Goal: Information Seeking & Learning: Learn about a topic

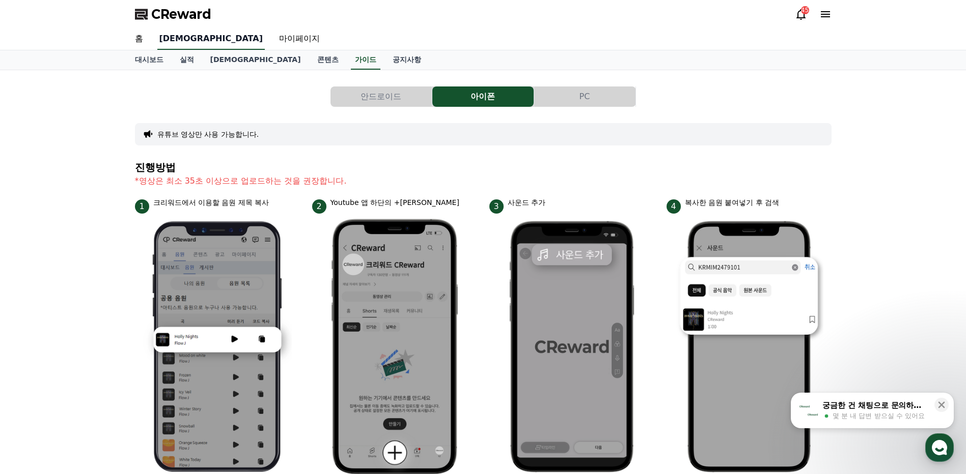
click at [170, 42] on link "[DEMOGRAPHIC_DATA]" at bounding box center [210, 39] width 107 height 21
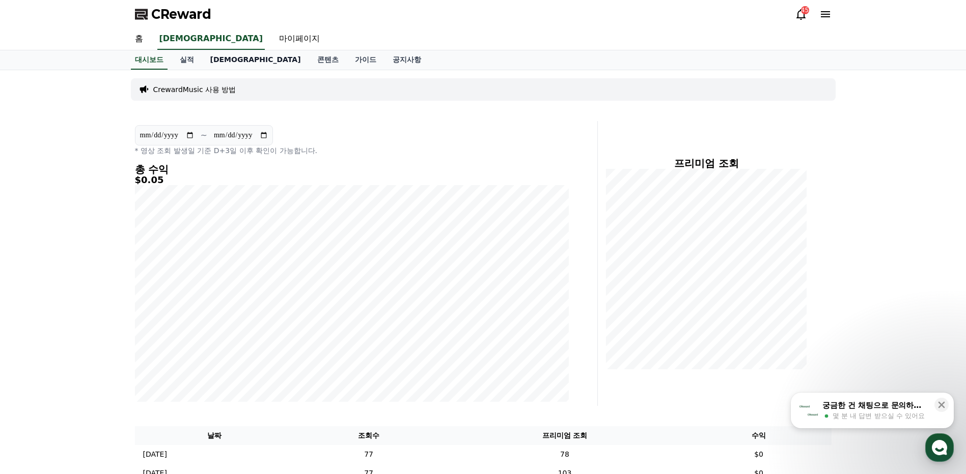
click at [213, 62] on link "[DEMOGRAPHIC_DATA]" at bounding box center [255, 59] width 107 height 19
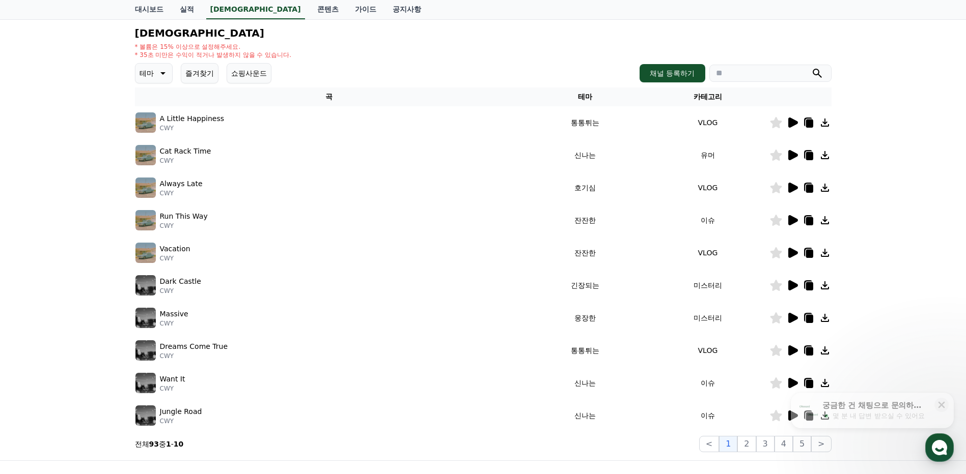
scroll to position [153, 0]
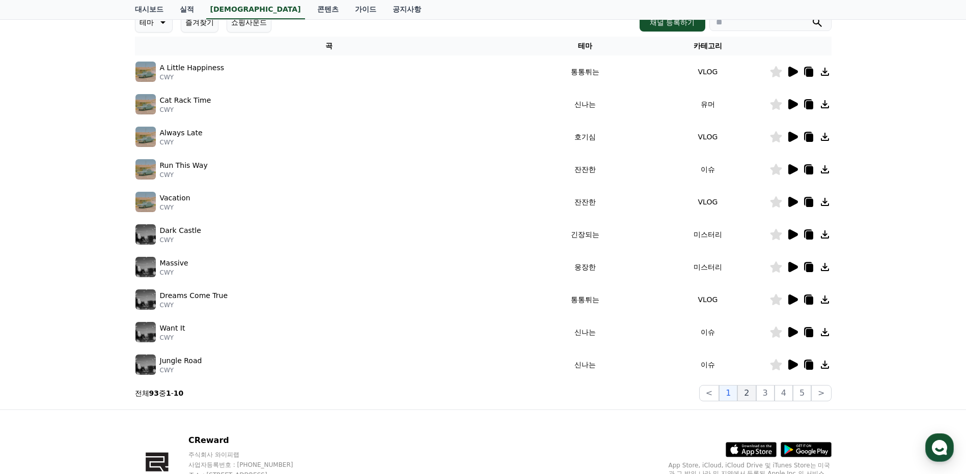
click at [748, 391] on button "2" at bounding box center [746, 393] width 18 height 16
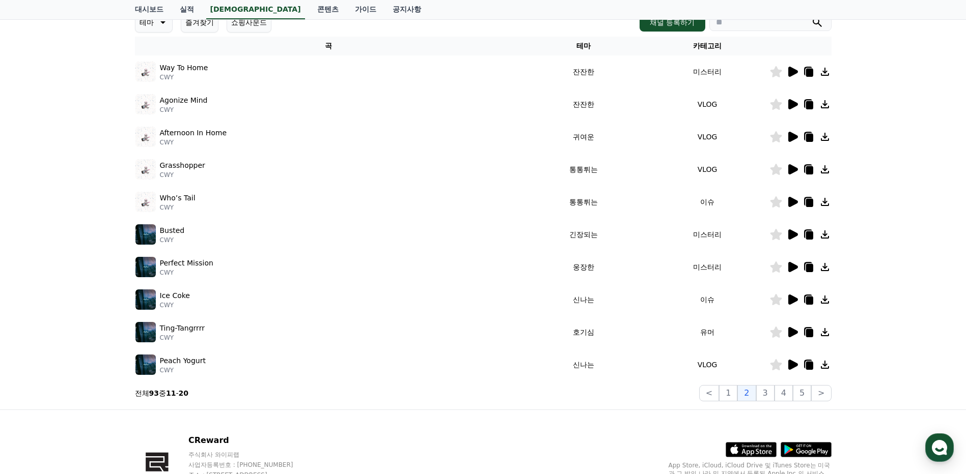
click at [790, 102] on icon at bounding box center [793, 104] width 10 height 10
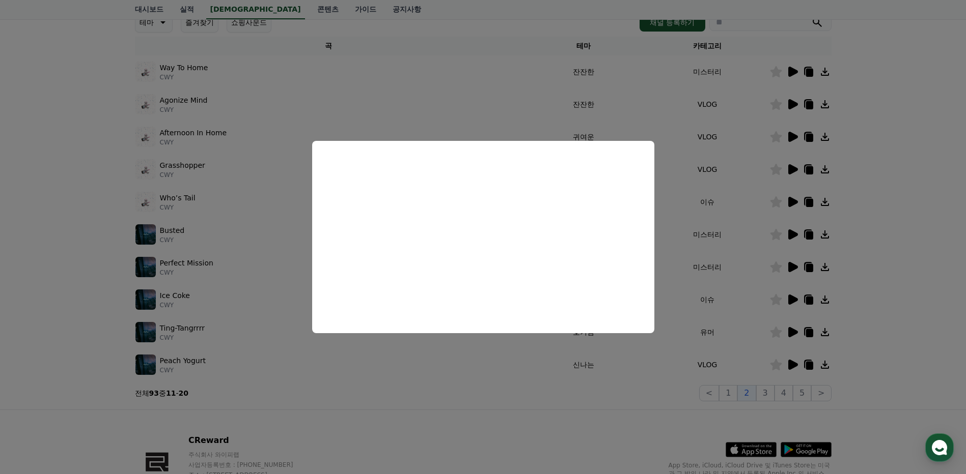
click at [897, 191] on button "close modal" at bounding box center [483, 237] width 966 height 474
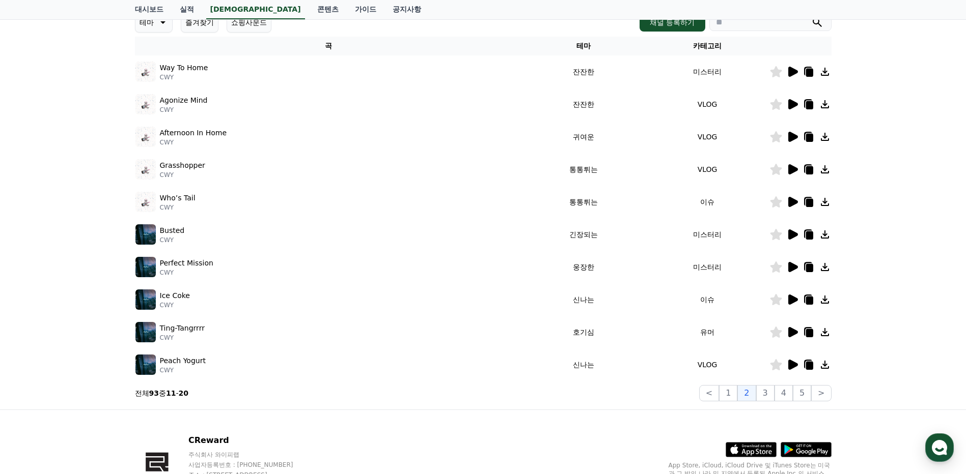
click at [792, 139] on icon at bounding box center [793, 137] width 10 height 10
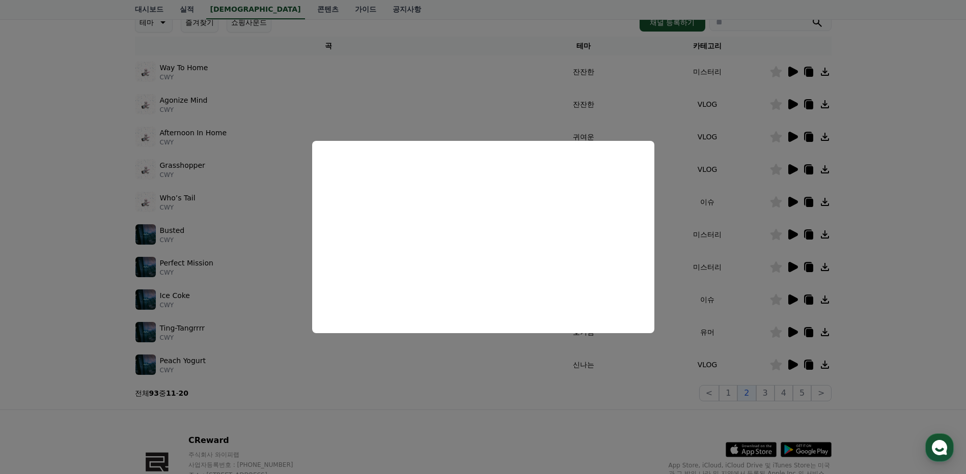
click at [882, 240] on button "close modal" at bounding box center [483, 237] width 966 height 474
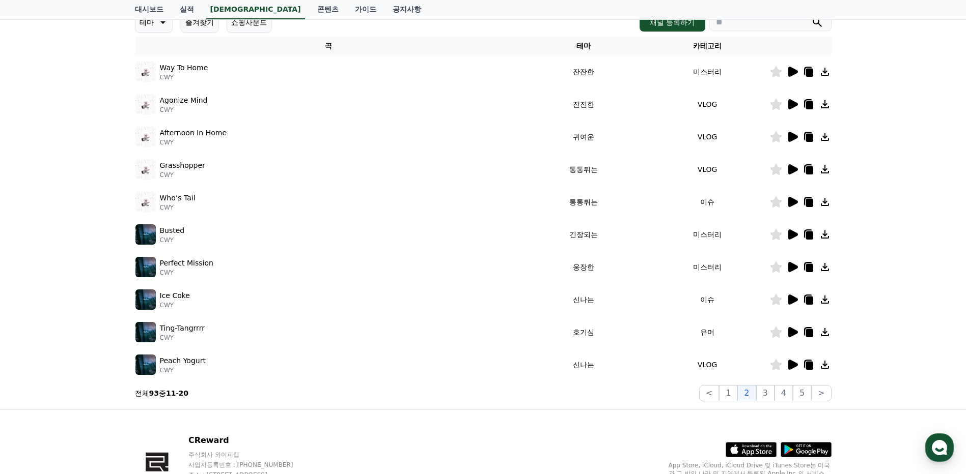
click at [826, 139] on icon at bounding box center [824, 137] width 12 height 12
